Goal: Answer question/provide support: Share knowledge or assist other users

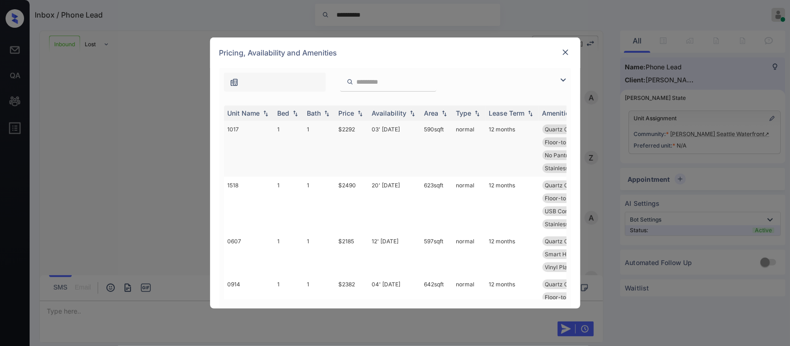
scroll to position [108, 0]
click at [346, 119] on th "Price" at bounding box center [351, 113] width 33 height 15
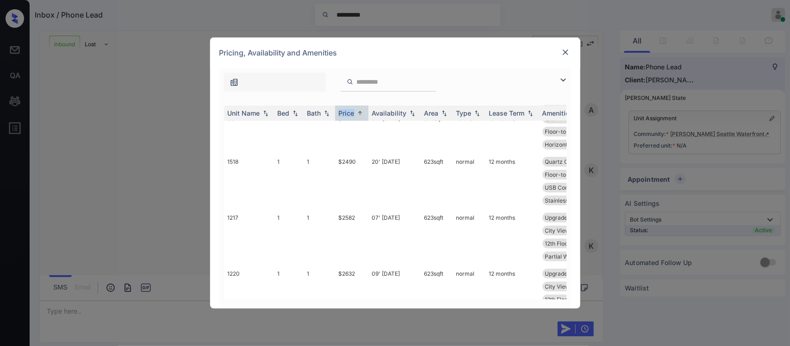
scroll to position [0, 0]
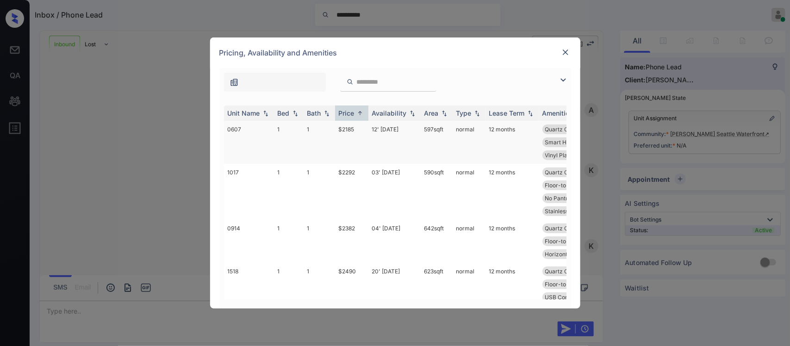
click at [329, 151] on td "1" at bounding box center [319, 142] width 31 height 43
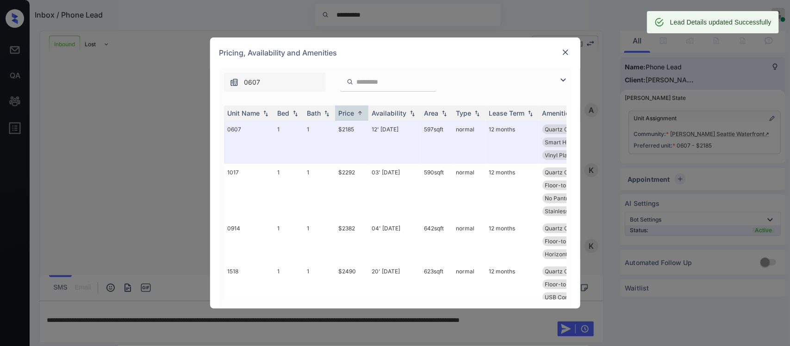
click at [566, 53] on img at bounding box center [565, 52] width 9 height 9
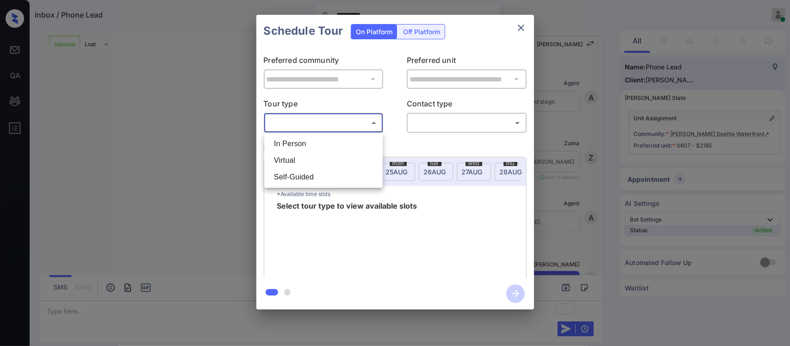
scroll to position [178, 0]
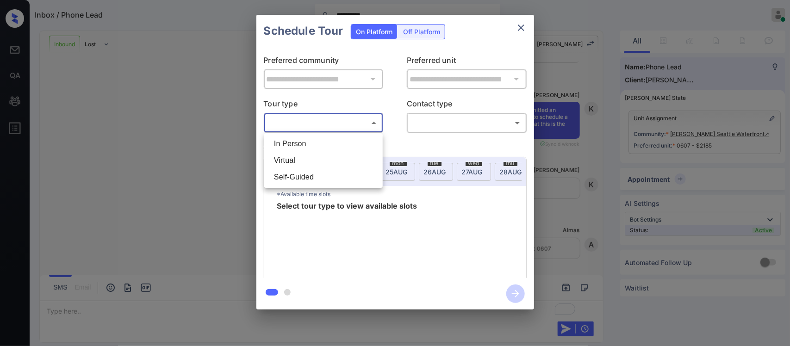
click at [358, 129] on body "**********" at bounding box center [395, 173] width 790 height 346
click at [317, 156] on li "Virtual" at bounding box center [324, 160] width 114 height 17
type input "*******"
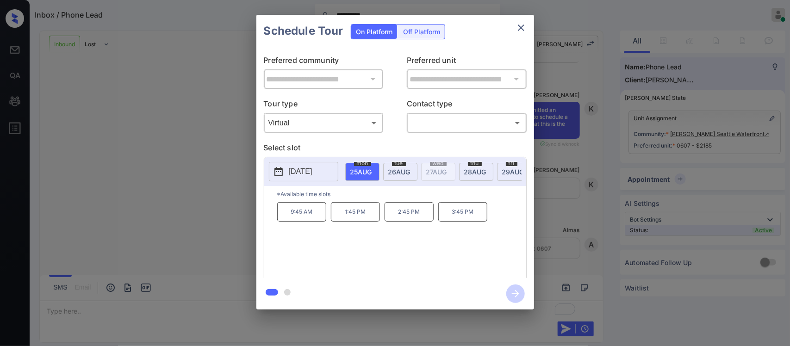
scroll to position [0, 0]
click at [468, 231] on div "9:45 AM 1:45 PM 2:45 PM 3:45 PM" at bounding box center [401, 239] width 249 height 74
click at [477, 221] on p "3:45 PM" at bounding box center [462, 211] width 49 height 19
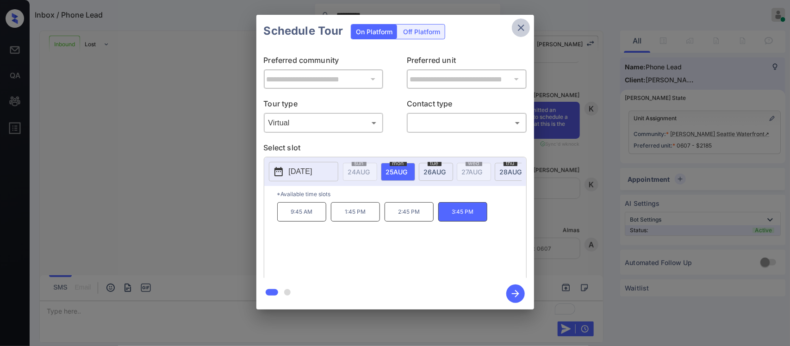
click at [523, 29] on icon "close" at bounding box center [521, 28] width 6 height 6
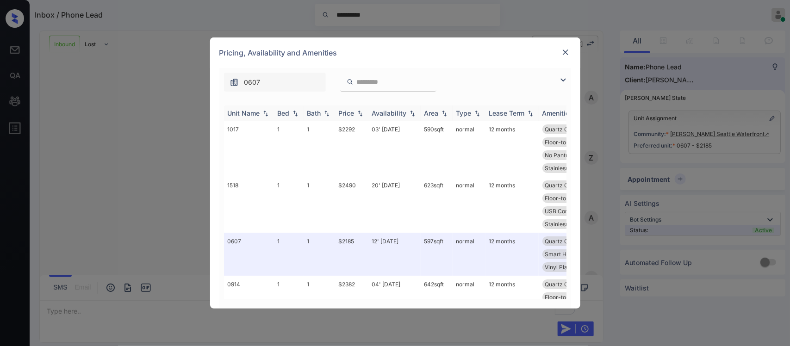
scroll to position [178, 0]
click at [347, 119] on th "Price" at bounding box center [351, 113] width 33 height 15
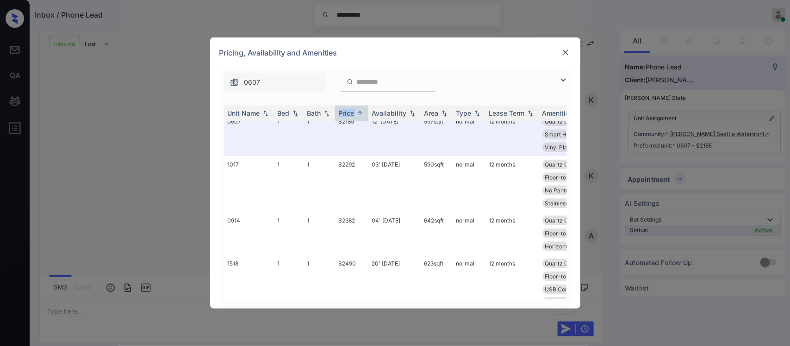
scroll to position [0, 0]
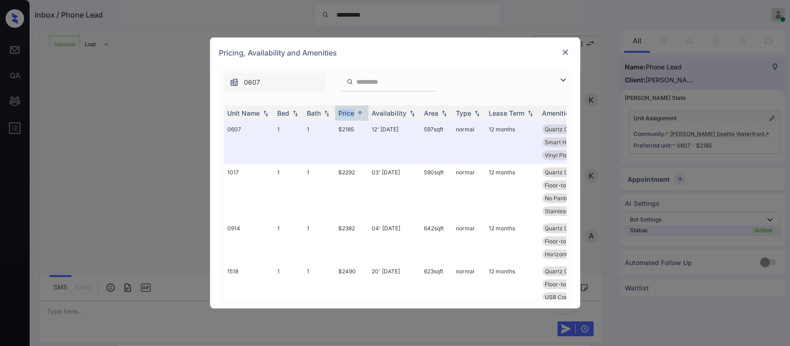
click at [564, 54] on img at bounding box center [565, 52] width 9 height 9
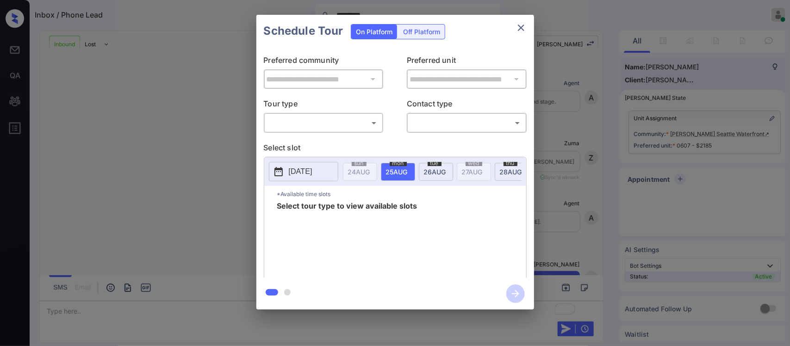
scroll to position [299, 0]
click at [337, 124] on body "**********" at bounding box center [395, 173] width 790 height 346
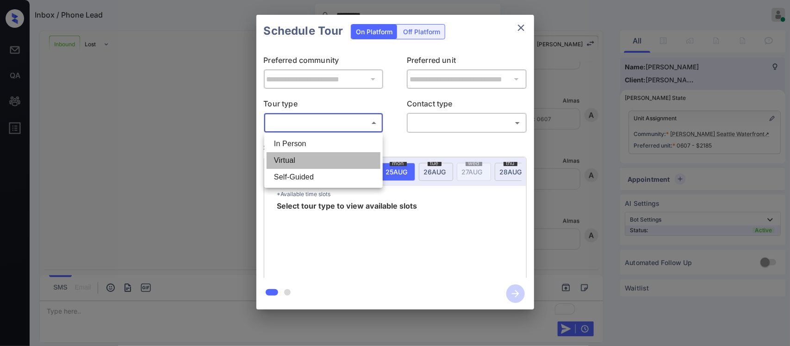
click at [330, 157] on li "Virtual" at bounding box center [324, 160] width 114 height 17
type input "*******"
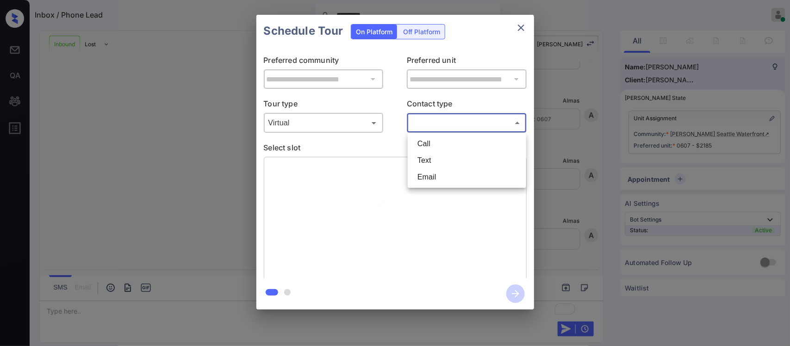
click at [461, 118] on body "**********" at bounding box center [395, 173] width 790 height 346
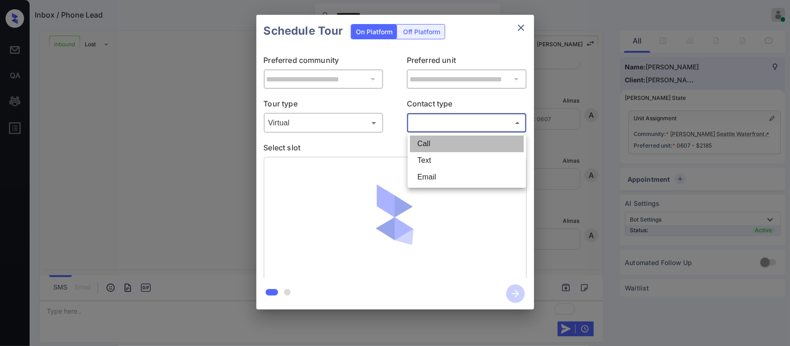
click at [450, 146] on li "Call" at bounding box center [467, 144] width 114 height 17
type input "****"
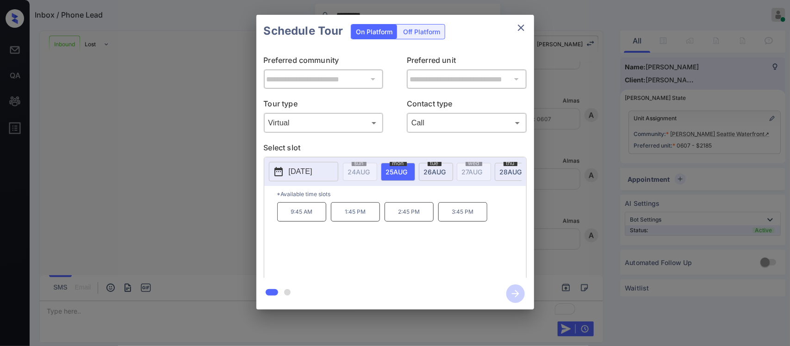
click at [459, 222] on p "3:45 PM" at bounding box center [462, 211] width 49 height 19
click at [509, 293] on icon "button" at bounding box center [515, 294] width 19 height 19
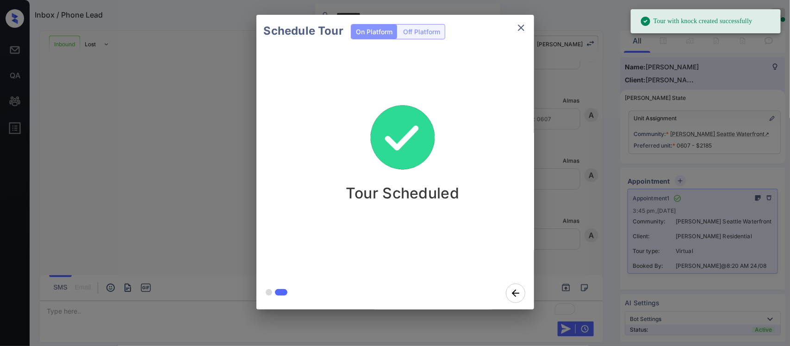
click at [587, 264] on div "Schedule Tour On Platform Off Platform Tour Scheduled" at bounding box center [395, 162] width 790 height 325
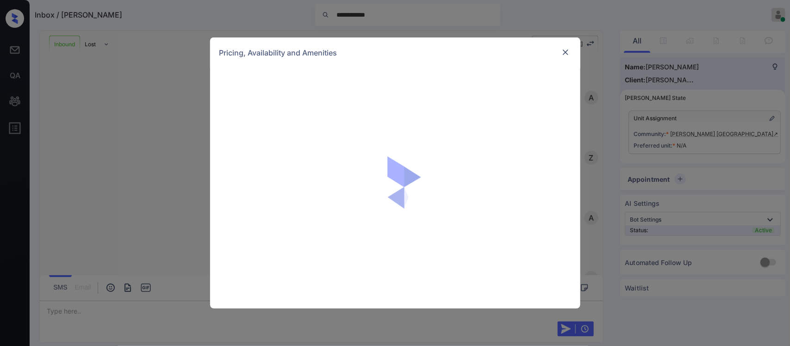
scroll to position [200, 0]
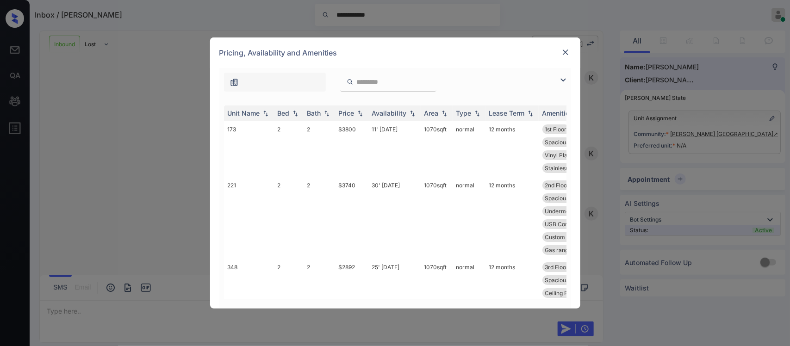
click at [348, 106] on th "Price" at bounding box center [351, 113] width 33 height 15
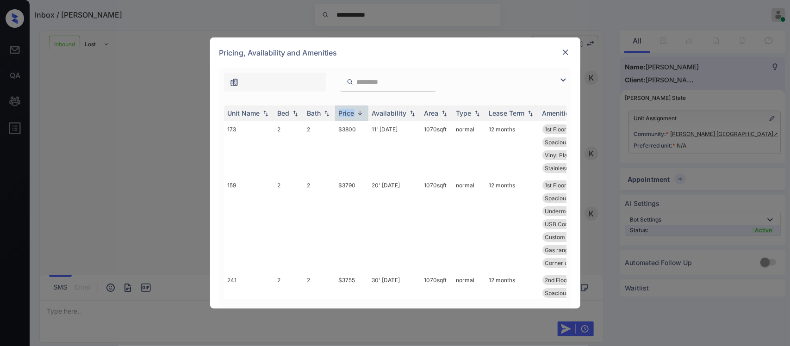
click at [348, 106] on th "Price" at bounding box center [351, 113] width 33 height 15
click at [402, 203] on td "25' [DATE]" at bounding box center [395, 198] width 52 height 43
click at [402, 203] on td "25' Jul 25" at bounding box center [395, 198] width 52 height 43
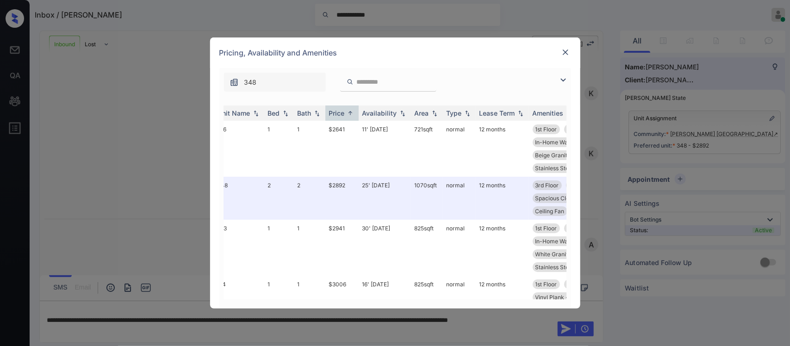
scroll to position [0, 11]
click at [566, 56] on img at bounding box center [565, 52] width 9 height 9
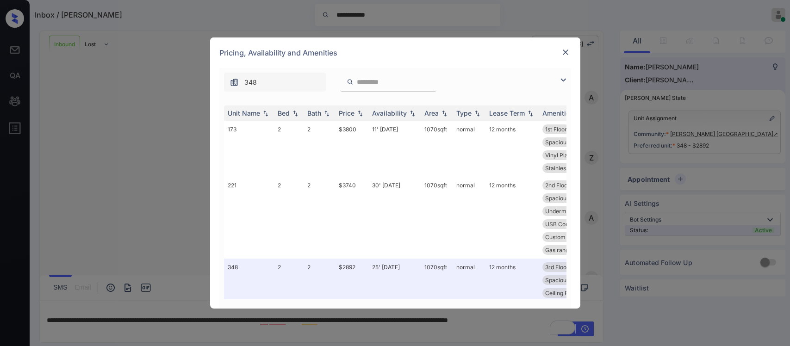
click at [354, 114] on div "Price" at bounding box center [347, 113] width 16 height 8
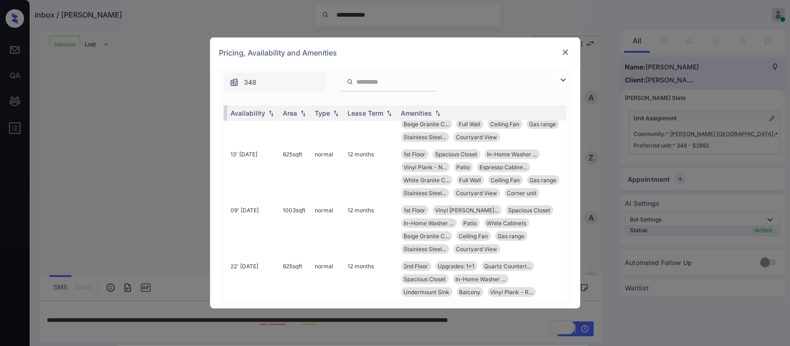
scroll to position [324, 0]
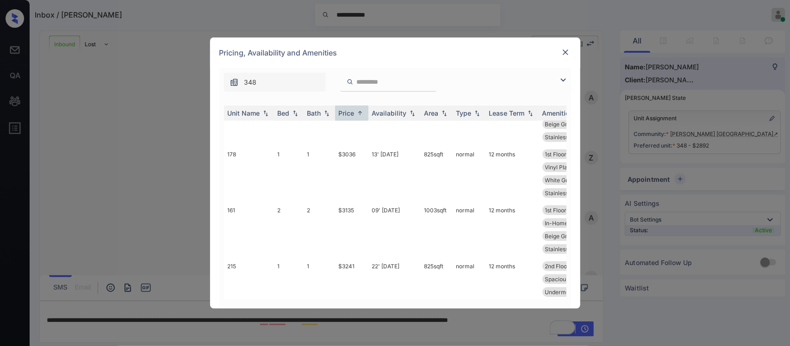
click at [568, 52] on img at bounding box center [565, 52] width 9 height 9
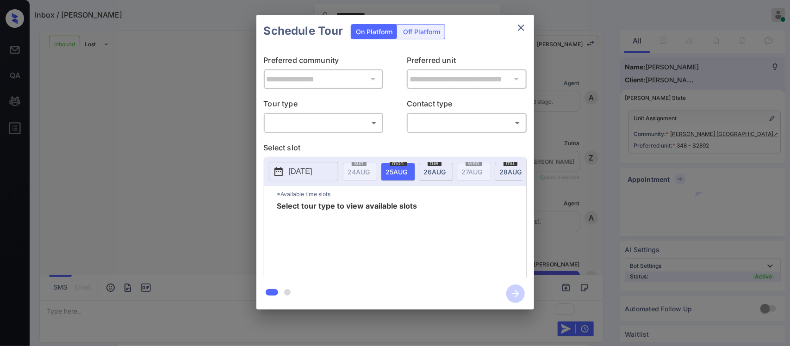
scroll to position [322, 0]
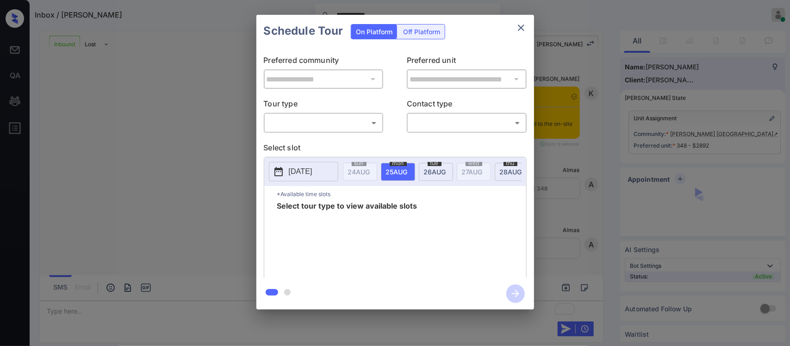
click at [360, 128] on body "**********" at bounding box center [395, 173] width 790 height 346
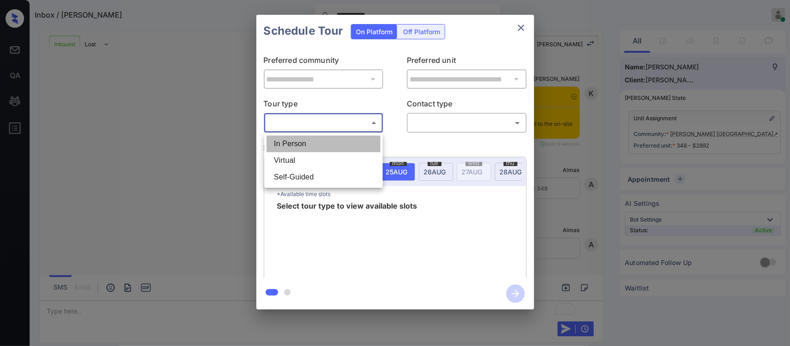
click at [355, 140] on li "In Person" at bounding box center [324, 144] width 114 height 17
type input "********"
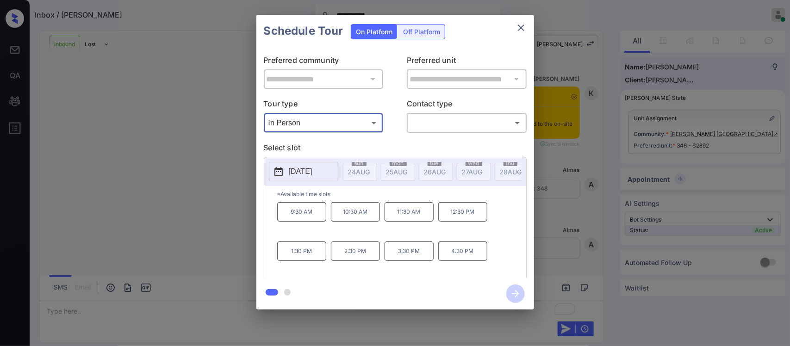
click at [562, 165] on div "**********" at bounding box center [395, 162] width 790 height 325
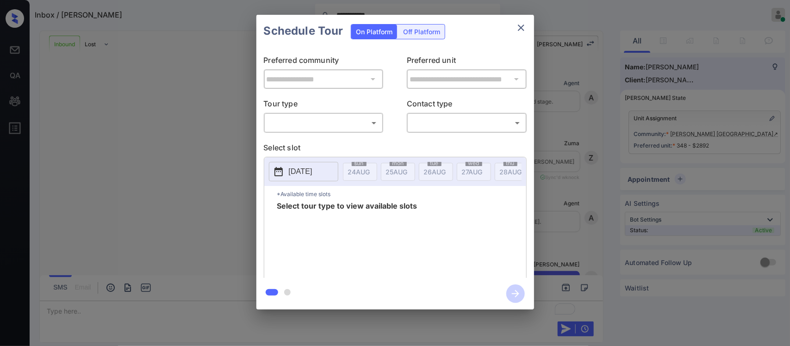
scroll to position [322, 0]
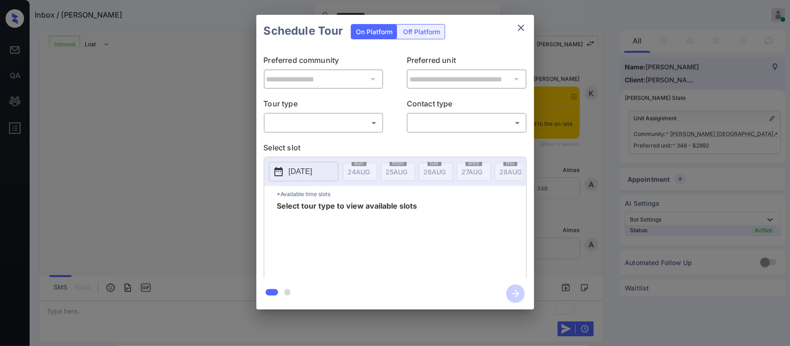
click at [335, 117] on body "**********" at bounding box center [395, 173] width 790 height 346
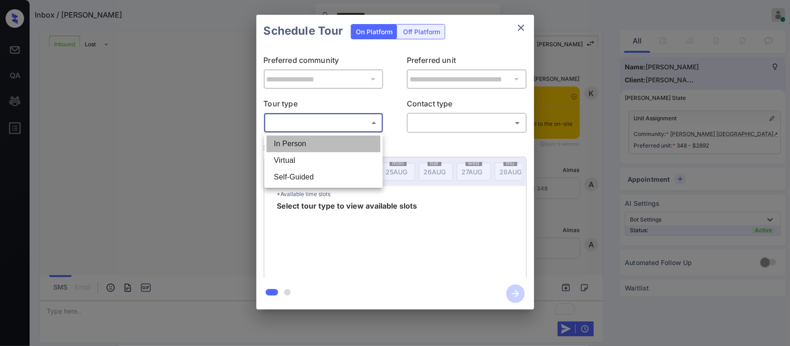
click at [328, 144] on li "In Person" at bounding box center [324, 144] width 114 height 17
type input "********"
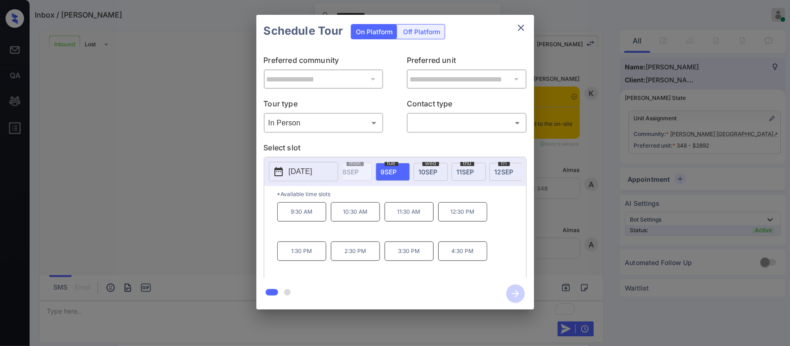
scroll to position [0, 584]
click at [313, 261] on p "1:30 PM" at bounding box center [301, 251] width 49 height 19
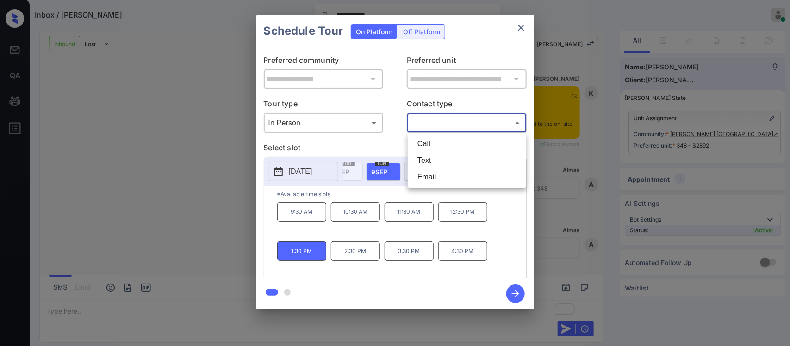
click at [453, 123] on body "**********" at bounding box center [395, 173] width 790 height 346
click at [450, 136] on li "Call" at bounding box center [467, 144] width 114 height 17
type input "****"
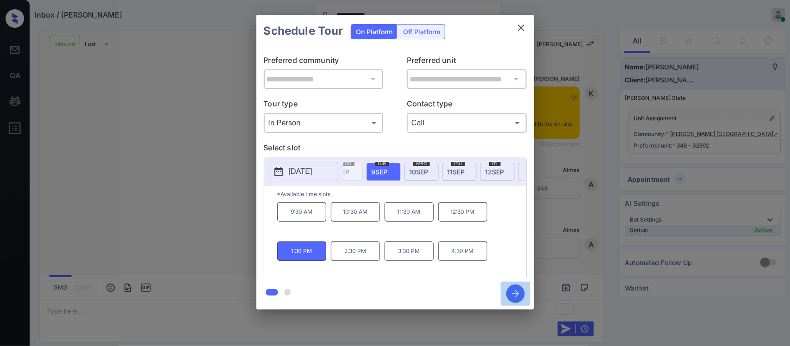
click at [520, 301] on icon "button" at bounding box center [515, 294] width 19 height 19
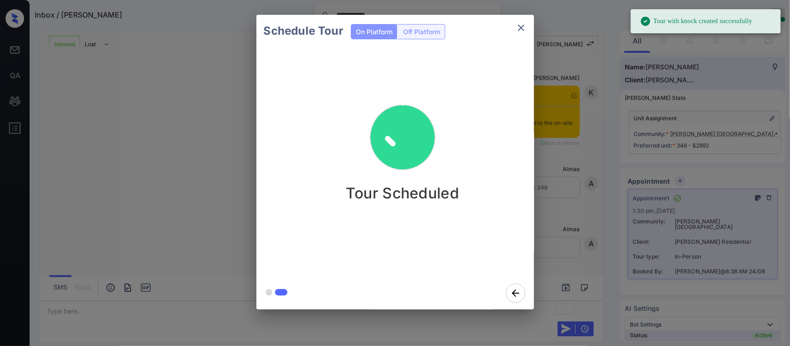
click at [593, 221] on div "Schedule Tour On Platform Off Platform Tour Scheduled" at bounding box center [395, 162] width 790 height 325
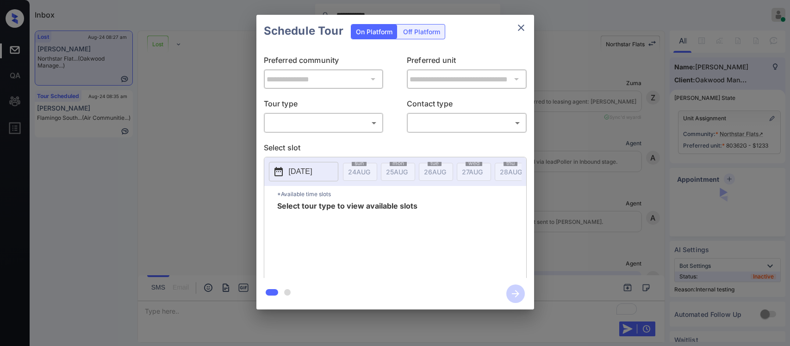
click at [345, 119] on body "**********" at bounding box center [395, 173] width 790 height 346
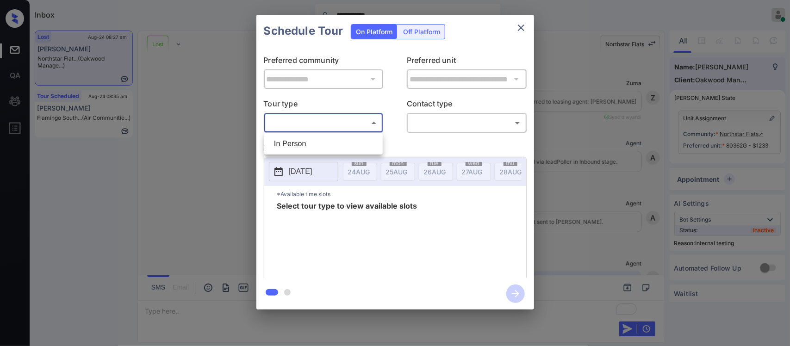
scroll to position [2214, 0]
drag, startPoint x: 521, startPoint y: 22, endPoint x: 522, endPoint y: 27, distance: 5.3
click at [522, 27] on div at bounding box center [395, 173] width 790 height 346
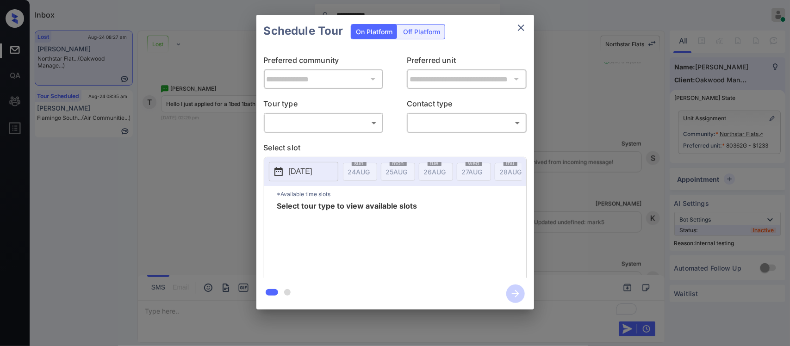
click at [522, 27] on icon "close" at bounding box center [521, 27] width 11 height 11
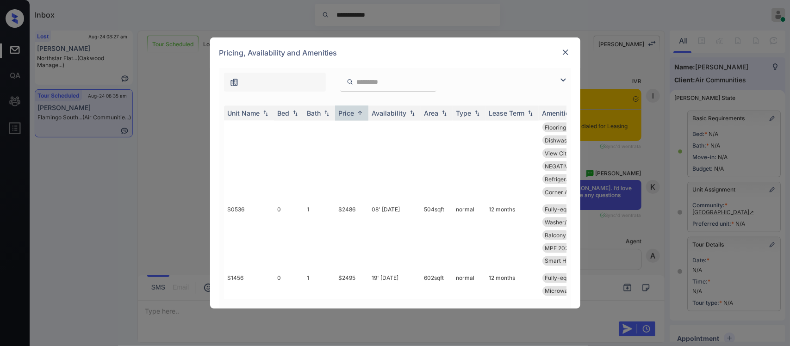
scroll to position [486, 0]
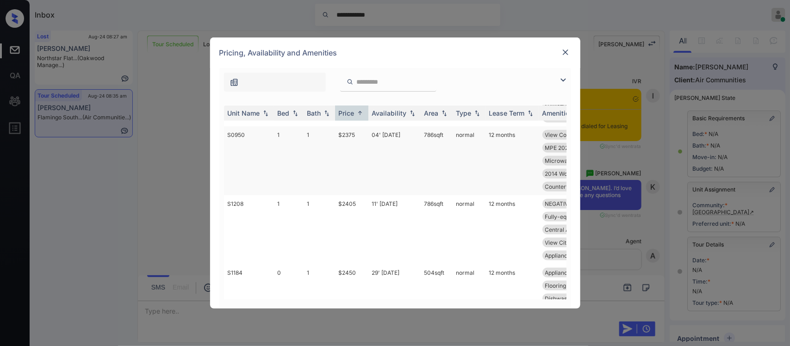
click at [426, 170] on td "786 sqft" at bounding box center [437, 160] width 32 height 69
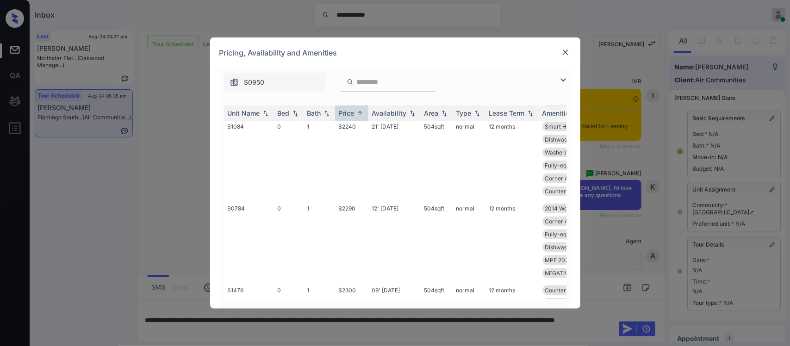
scroll to position [38, 0]
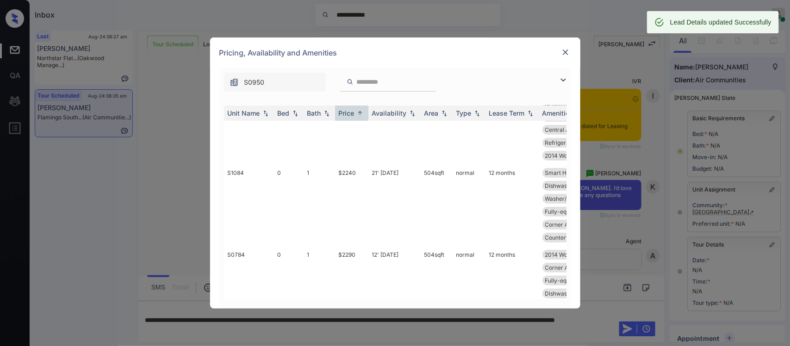
click at [566, 55] on img at bounding box center [565, 52] width 9 height 9
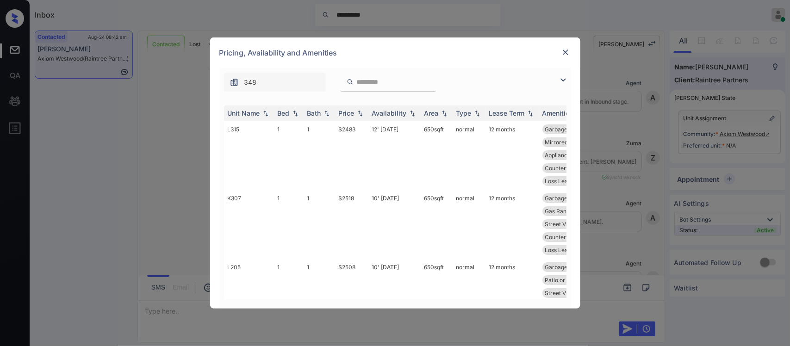
click at [357, 111] on img at bounding box center [360, 113] width 9 height 6
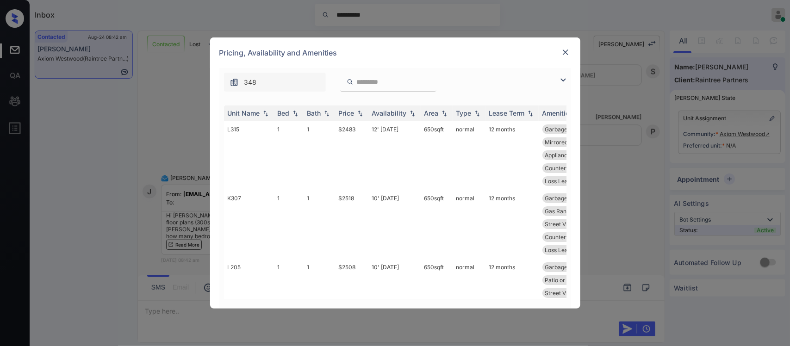
click at [357, 111] on img at bounding box center [360, 113] width 9 height 6
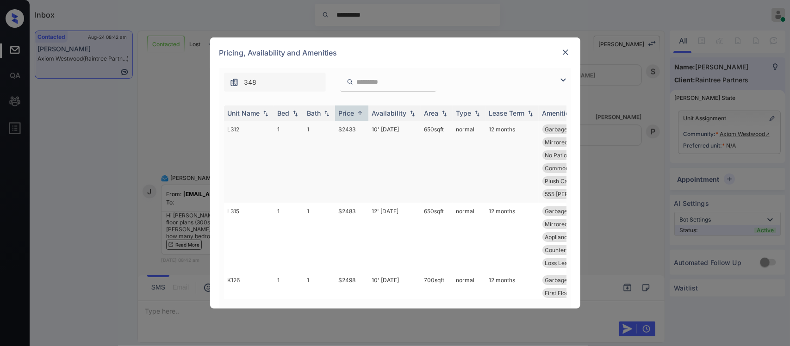
click at [376, 144] on td "10' [DATE]" at bounding box center [395, 162] width 52 height 82
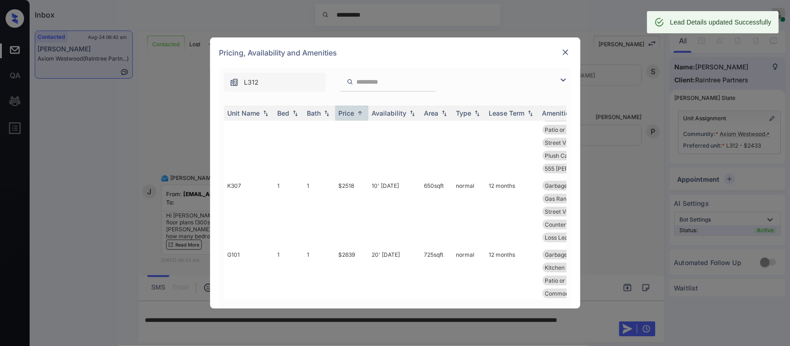
scroll to position [0, 0]
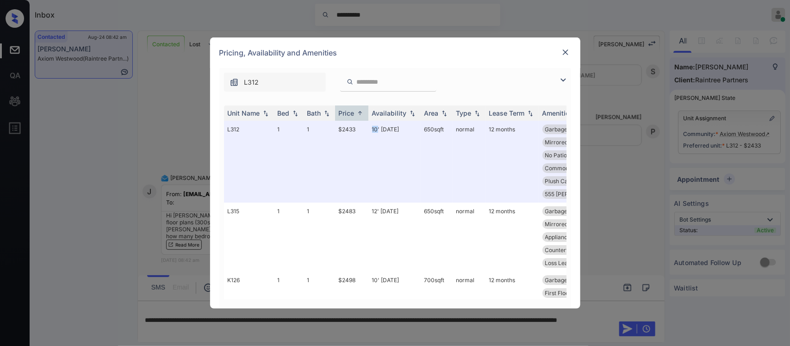
click at [567, 50] on img at bounding box center [565, 52] width 9 height 9
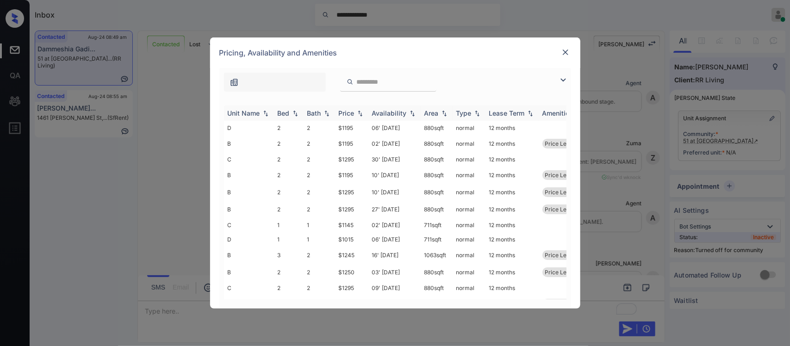
scroll to position [281, 0]
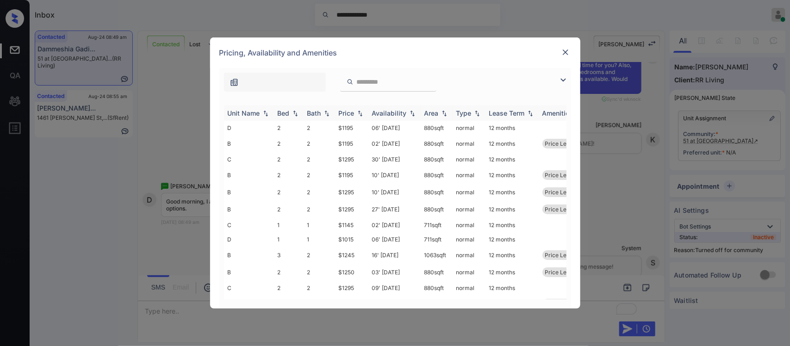
click at [358, 116] on img at bounding box center [360, 113] width 9 height 6
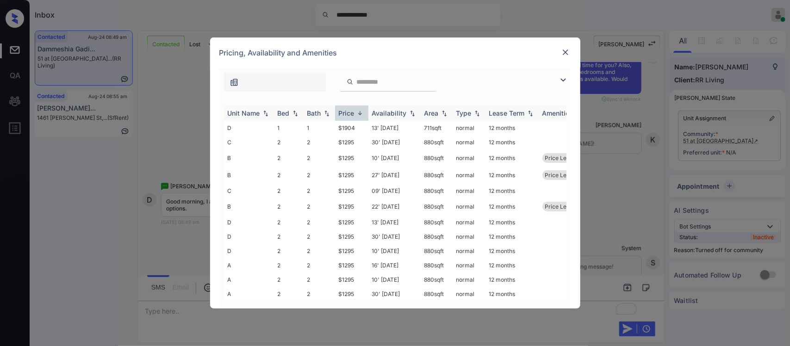
click at [358, 116] on img at bounding box center [360, 113] width 9 height 7
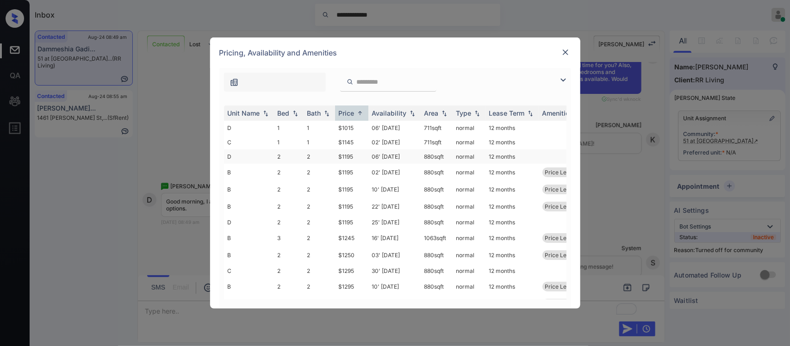
click at [358, 161] on td "$1195" at bounding box center [351, 157] width 33 height 14
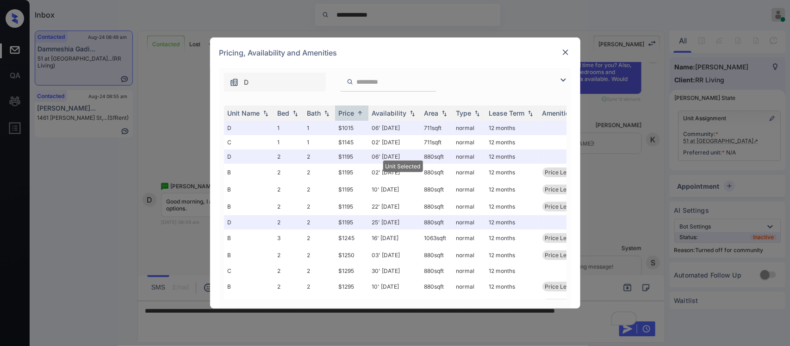
click at [572, 53] on div "Pricing, Availability and Amenities" at bounding box center [395, 52] width 370 height 31
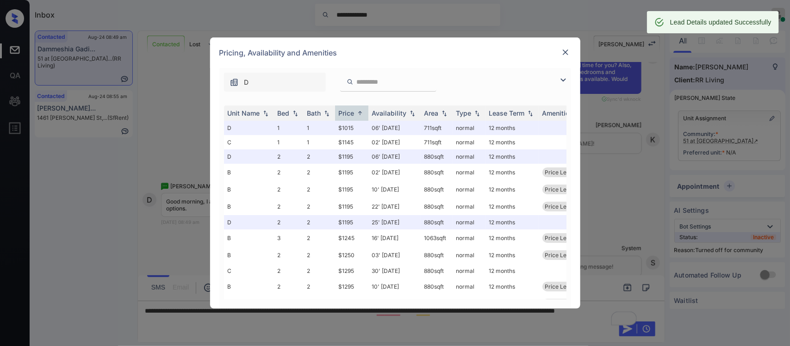
click at [566, 56] on img at bounding box center [565, 52] width 9 height 9
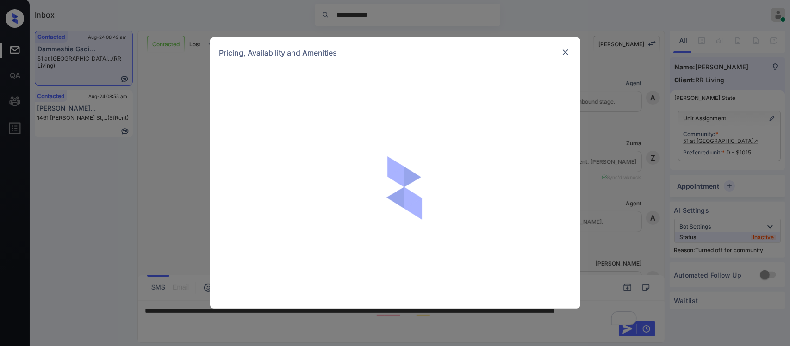
scroll to position [281, 0]
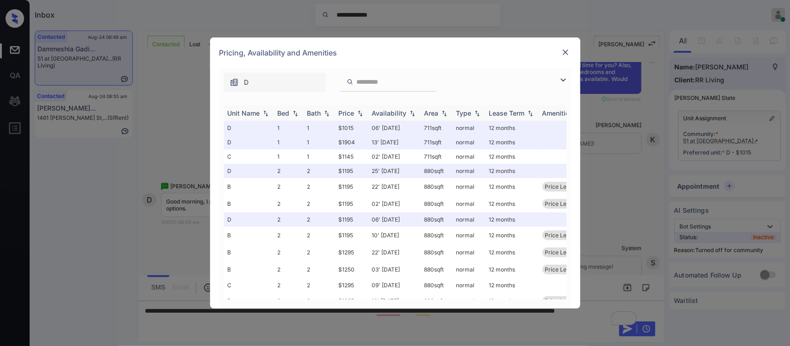
click at [356, 112] on img at bounding box center [360, 113] width 9 height 6
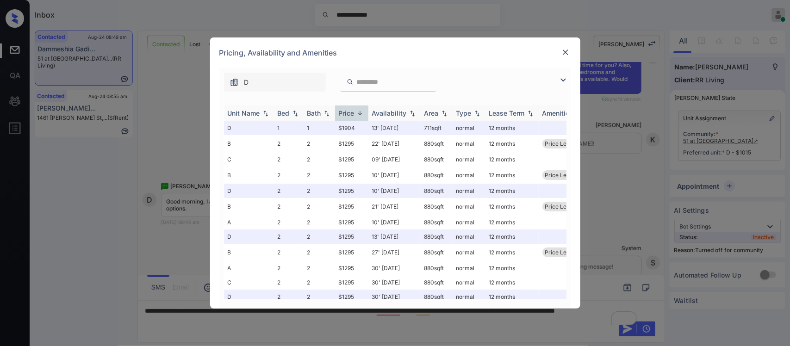
click at [356, 112] on img at bounding box center [360, 113] width 9 height 7
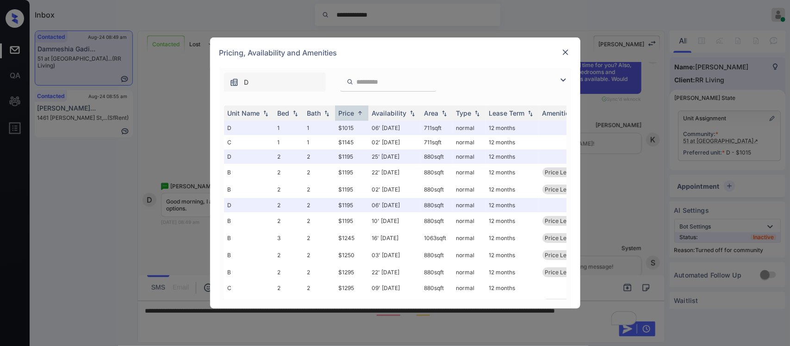
click at [565, 55] on img at bounding box center [565, 52] width 9 height 9
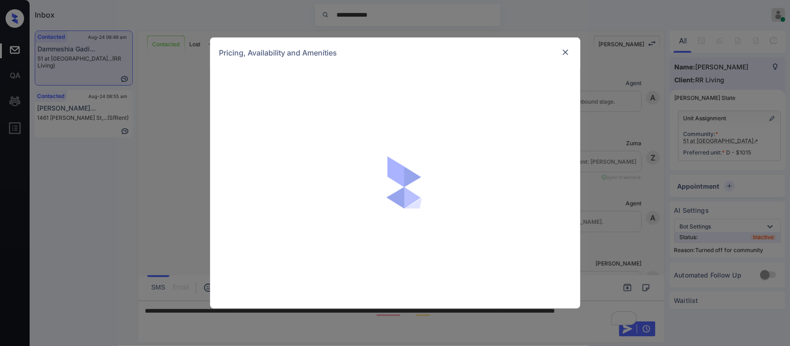
scroll to position [281, 0]
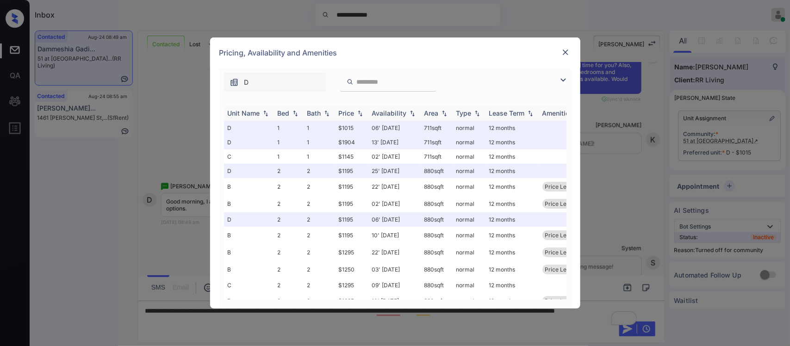
click at [356, 115] on img at bounding box center [360, 113] width 9 height 6
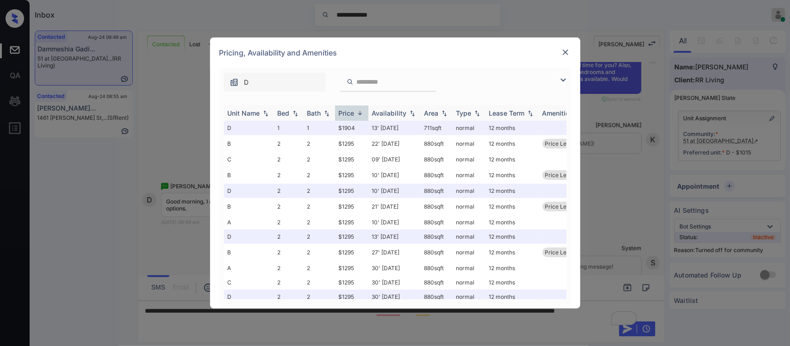
click at [356, 115] on img at bounding box center [360, 113] width 9 height 7
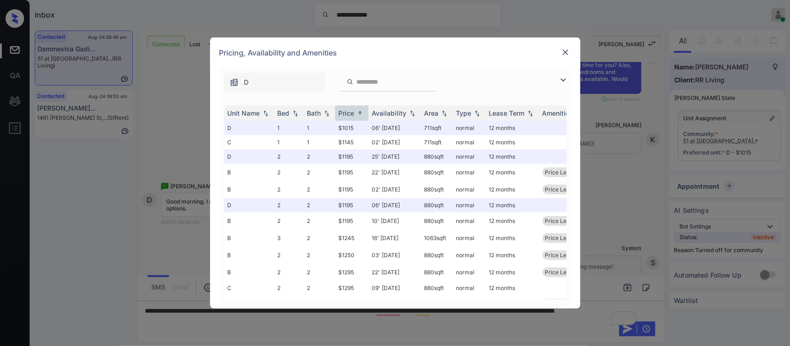
click at [565, 52] on img at bounding box center [565, 52] width 9 height 9
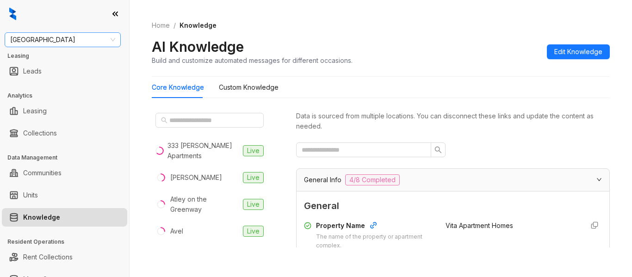
drag, startPoint x: 0, startPoint y: 0, endPoint x: 84, endPoint y: 43, distance: 94.2
click at [84, 43] on span "Fairfield" at bounding box center [62, 40] width 105 height 14
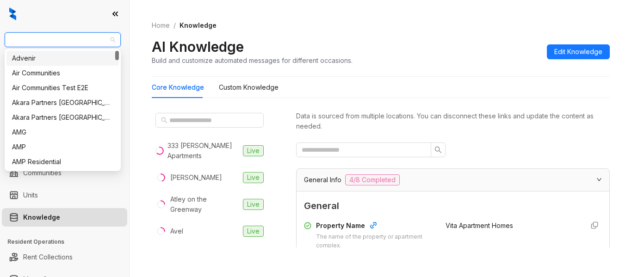
type input "*"
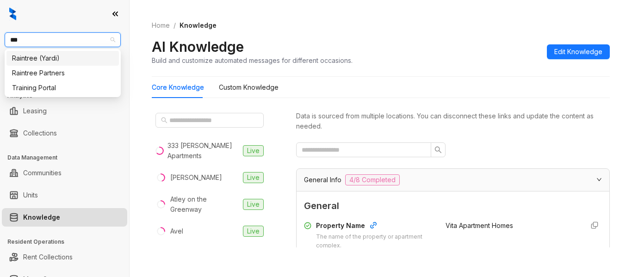
type input "****"
click at [84, 77] on div "Raintree Partners" at bounding box center [62, 73] width 101 height 10
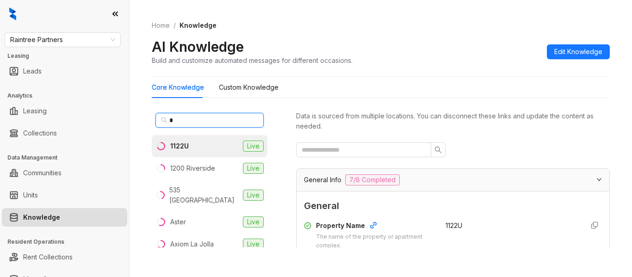
click at [203, 123] on input "*" at bounding box center [209, 120] width 81 height 10
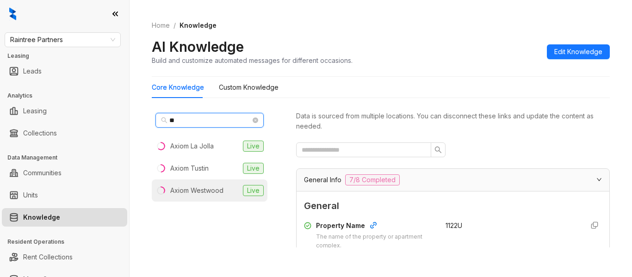
type input "**"
click at [213, 197] on li "Axiom Westwood Live" at bounding box center [210, 191] width 116 height 22
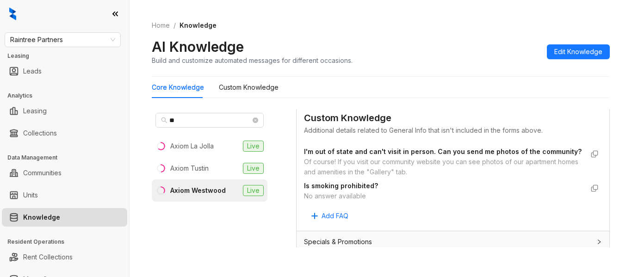
scroll to position [510, 0]
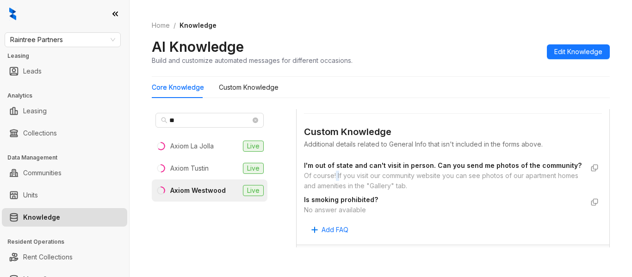
click at [340, 187] on div "Of course! If you visit our community website you can see photos of our apartme…" at bounding box center [444, 181] width 280 height 20
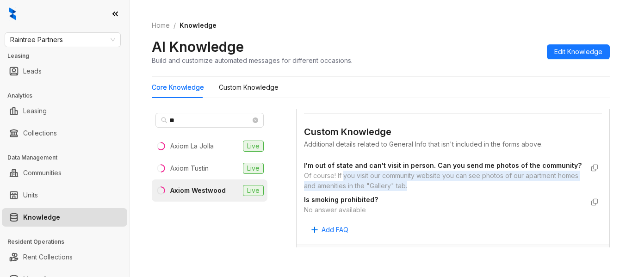
drag, startPoint x: 344, startPoint y: 187, endPoint x: 435, endPoint y: 198, distance: 91.9
click at [435, 191] on div "Of course! If you visit our community website you can see photos of our apartme…" at bounding box center [444, 181] width 280 height 20
copy div "you visit our community website you can see photos of our apartment homes and a…"
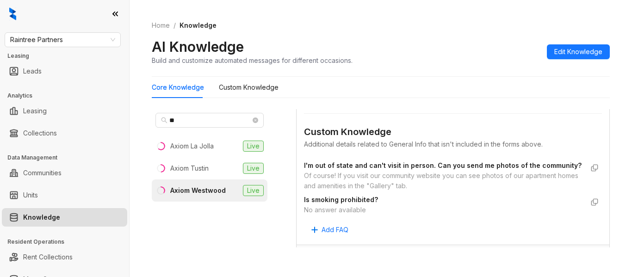
click at [418, 171] on span "I'm out of state and can't visit in person. Can you send me photos of the commu…" at bounding box center [444, 166] width 280 height 10
drag, startPoint x: 341, startPoint y: 197, endPoint x: 432, endPoint y: 195, distance: 91.2
click at [432, 191] on div "Of course! If you visit our community website you can see photos of our apartme…" at bounding box center [444, 181] width 280 height 20
copy div "amenities in the "Gallery" tab."
click at [410, 191] on div "Of course! If you visit our community website you can see photos of our apartme…" at bounding box center [444, 181] width 280 height 20
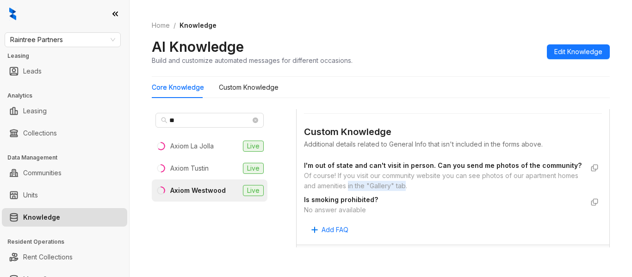
drag, startPoint x: 429, startPoint y: 194, endPoint x: 372, endPoint y: 195, distance: 57.0
click at [372, 191] on div "Of course! If you visit our community website you can see photos of our apartme…" at bounding box center [444, 181] width 280 height 20
copy div "in the "Gallery" tab"
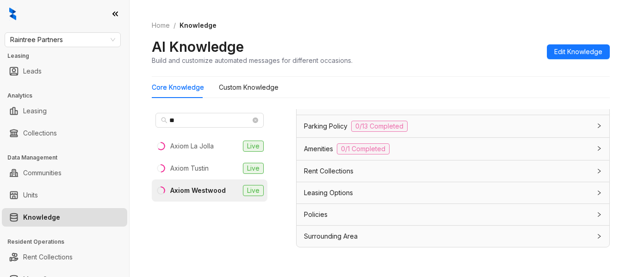
scroll to position [785, 0]
click at [514, 188] on div "Leasing Options" at bounding box center [447, 193] width 287 height 10
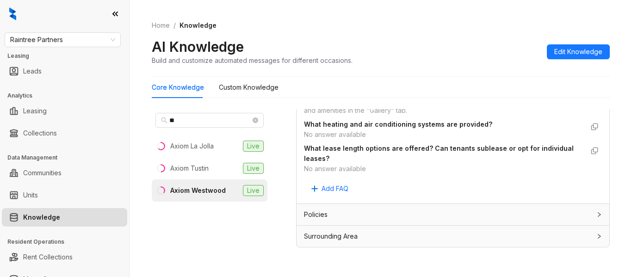
scroll to position [1006, 0]
click at [355, 170] on div "No answer available" at bounding box center [444, 169] width 280 height 10
